Goal: Task Accomplishment & Management: Use online tool/utility

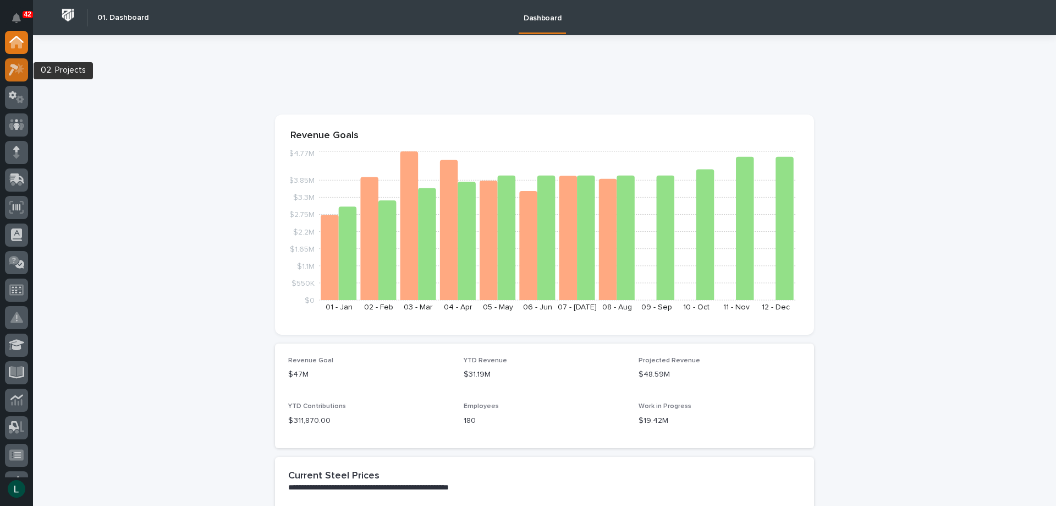
click at [13, 69] on icon at bounding box center [17, 69] width 16 height 13
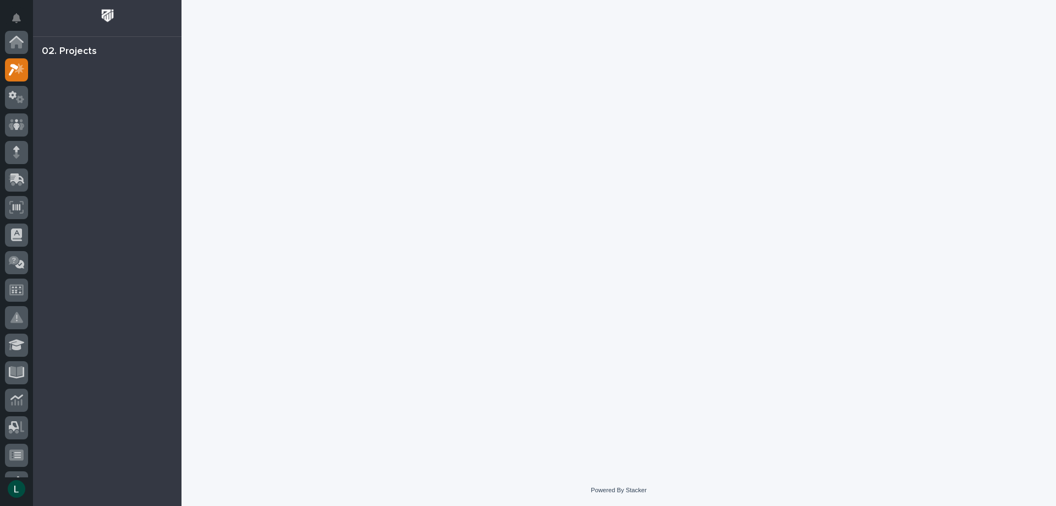
scroll to position [28, 0]
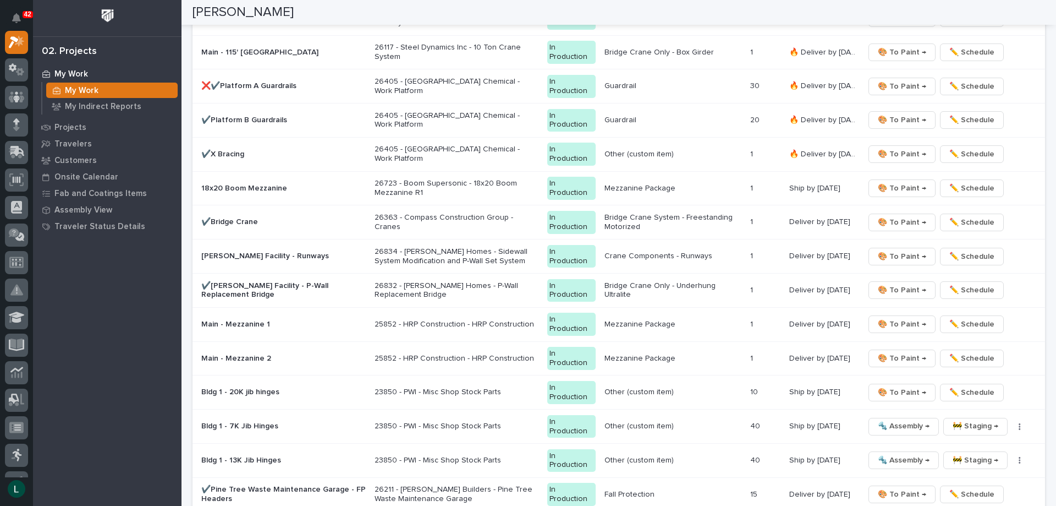
scroll to position [1211, 0]
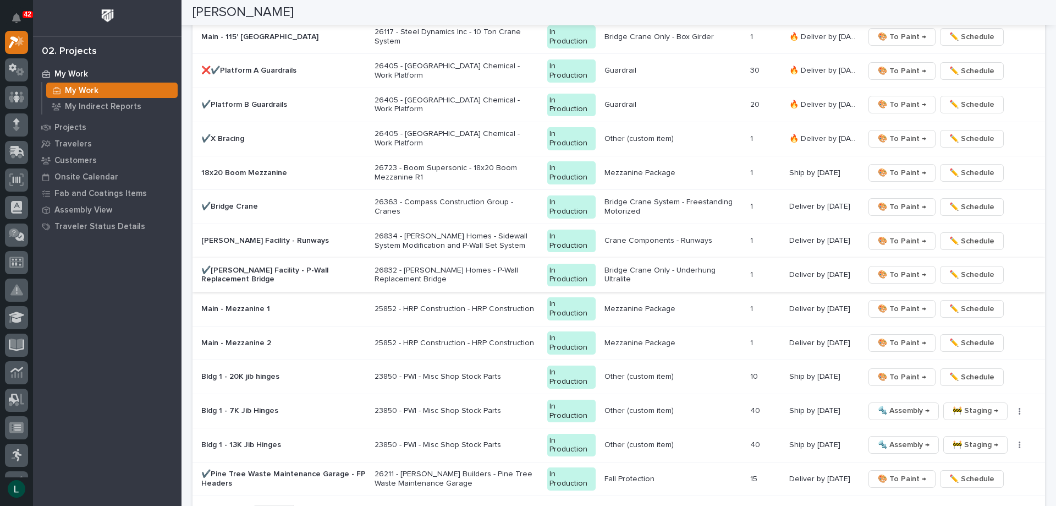
click at [902, 272] on span "🎨 To Paint →" at bounding box center [902, 274] width 48 height 13
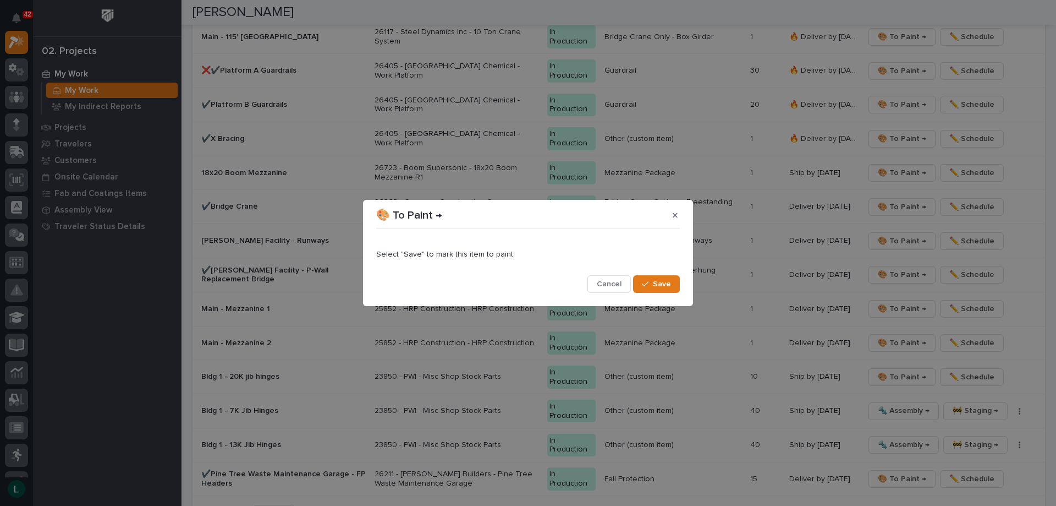
click at [660, 274] on div "Select "Save" to mark this item to paint. Cancel Save" at bounding box center [528, 263] width 304 height 60
click at [658, 278] on button "Save" at bounding box center [656, 284] width 47 height 18
